Goal: Find contact information: Find contact information

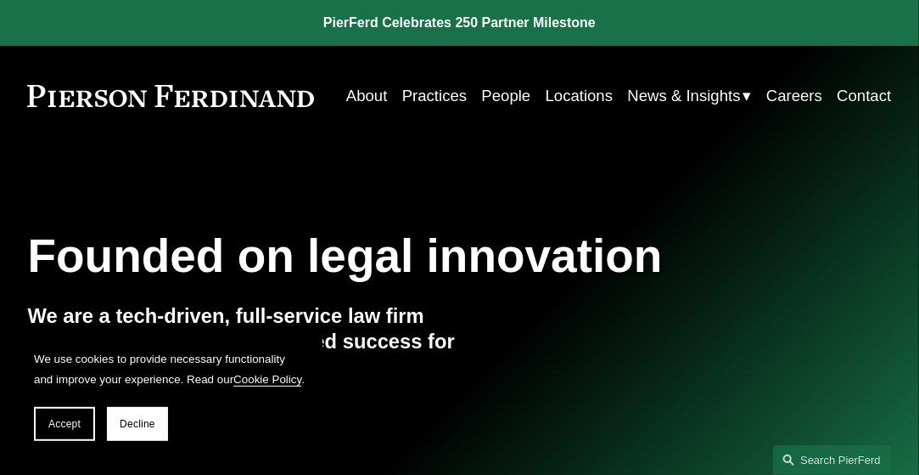
click at [502, 98] on link "People" at bounding box center [506, 95] width 49 height 31
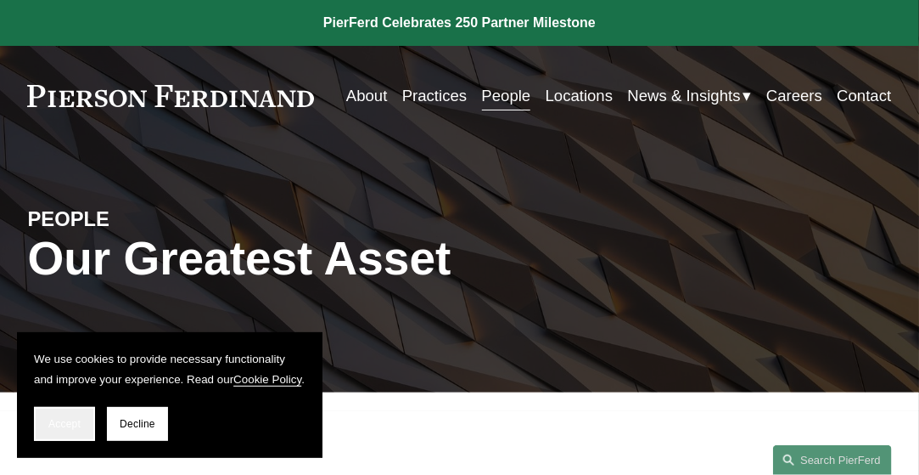
click at [68, 416] on button "Accept" at bounding box center [64, 424] width 61 height 34
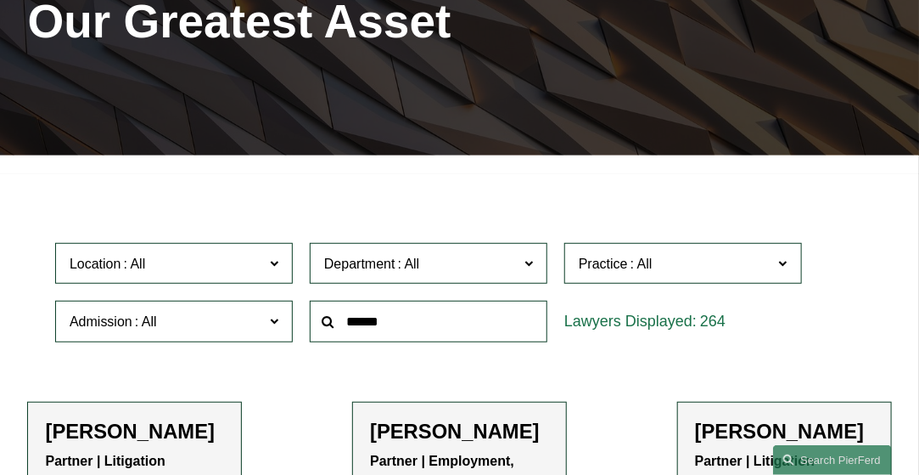
scroll to position [211, 0]
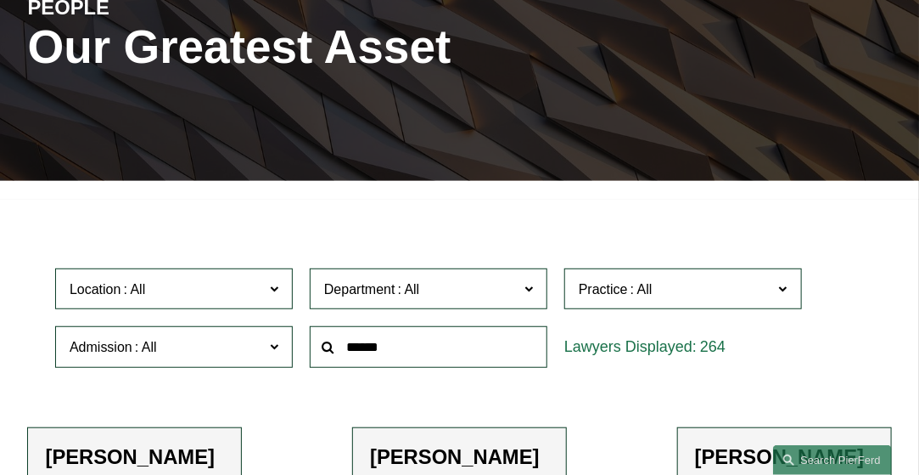
click at [259, 288] on span "Location" at bounding box center [167, 289] width 194 height 23
drag, startPoint x: 285, startPoint y: 333, endPoint x: 278, endPoint y: 437, distance: 104.7
click at [0, 0] on ul "All Atlanta Austin Bellevue Boston Charlotte Chicago Cincinnati Cleveland Colum…" at bounding box center [0, 0] width 0 height 0
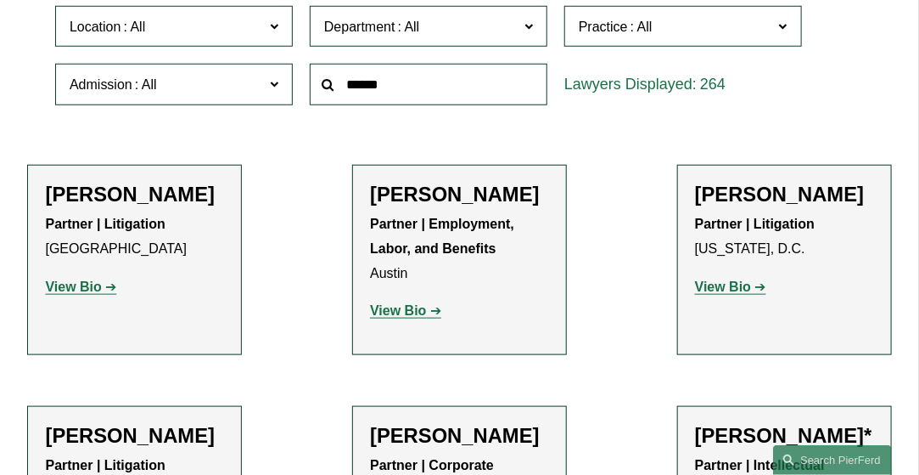
scroll to position [192, 0]
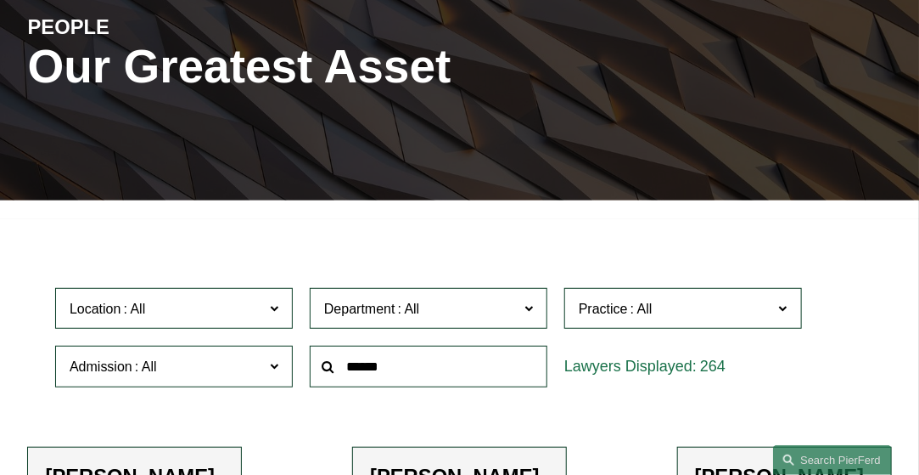
click at [0, 0] on link "Atlanta" at bounding box center [0, 0] width 0 height 0
click at [256, 312] on span at bounding box center [259, 308] width 10 height 22
click at [278, 308] on span at bounding box center [274, 307] width 8 height 22
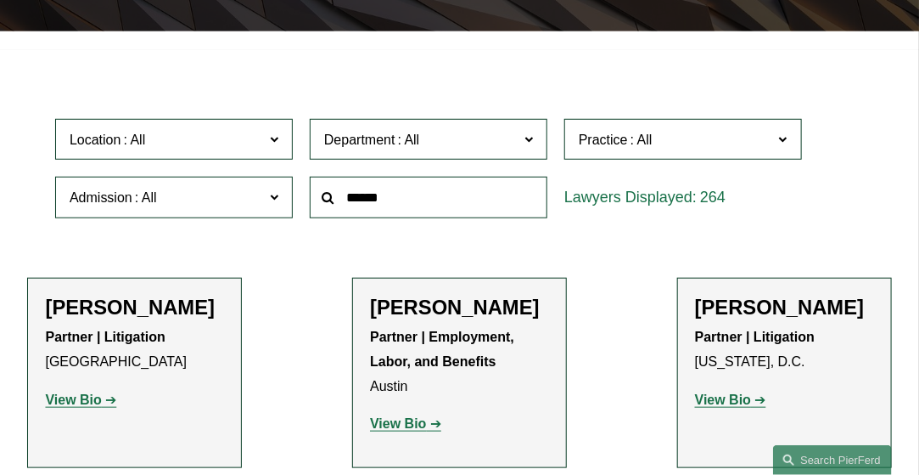
scroll to position [362, 0]
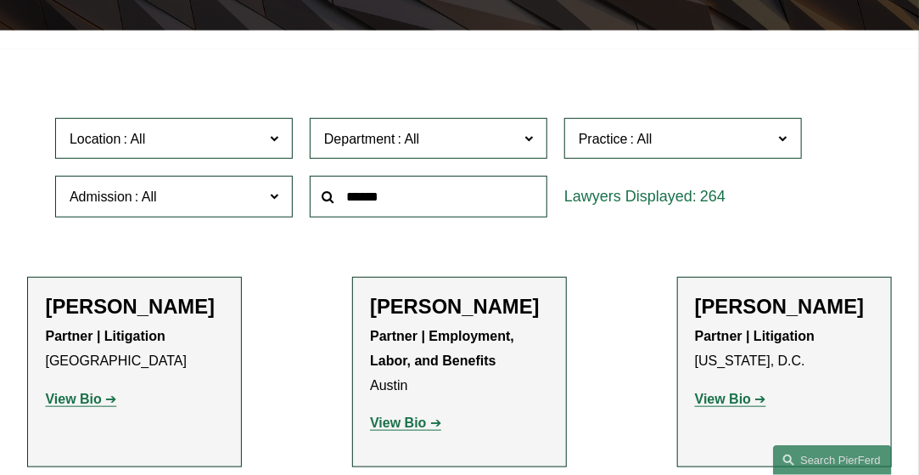
drag, startPoint x: 290, startPoint y: 179, endPoint x: 289, endPoint y: 219, distance: 39.9
click at [0, 0] on ul "All Atlanta Austin Bellevue Boston Charlotte Chicago Cincinnati Cleveland Colum…" at bounding box center [0, 0] width 0 height 0
click at [0, 0] on link "[US_STATE]" at bounding box center [0, 0] width 0 height 0
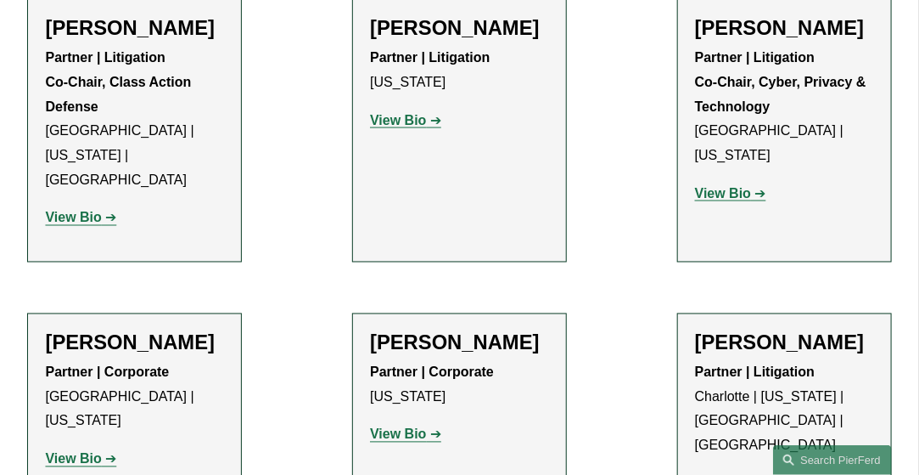
scroll to position [5208, 0]
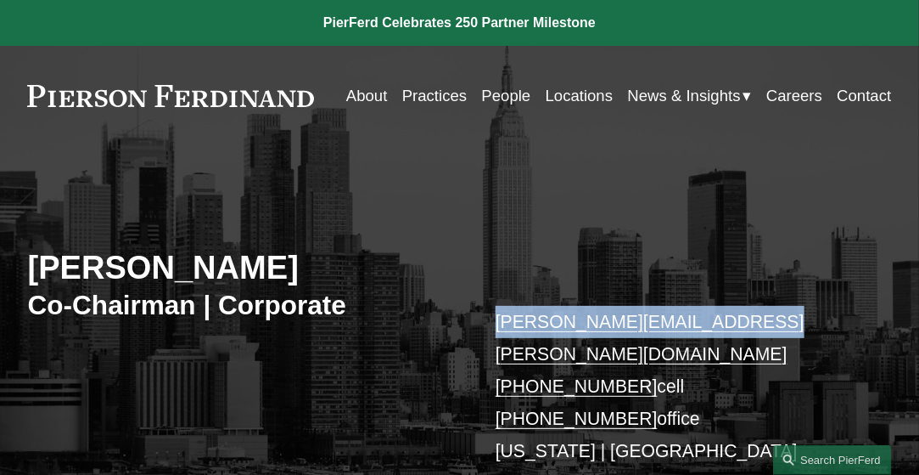
drag, startPoint x: 492, startPoint y: 318, endPoint x: 761, endPoint y: 322, distance: 269.1
click at [761, 322] on div "[PERSON_NAME] Co-Chairman | Corporate [PERSON_NAME][EMAIL_ADDRESS][PERSON_NAME]…" at bounding box center [459, 354] width 919 height 363
copy link "[PERSON_NAME][EMAIL_ADDRESS][PERSON_NAME][DOMAIN_NAME]"
